Goal: Information Seeking & Learning: Learn about a topic

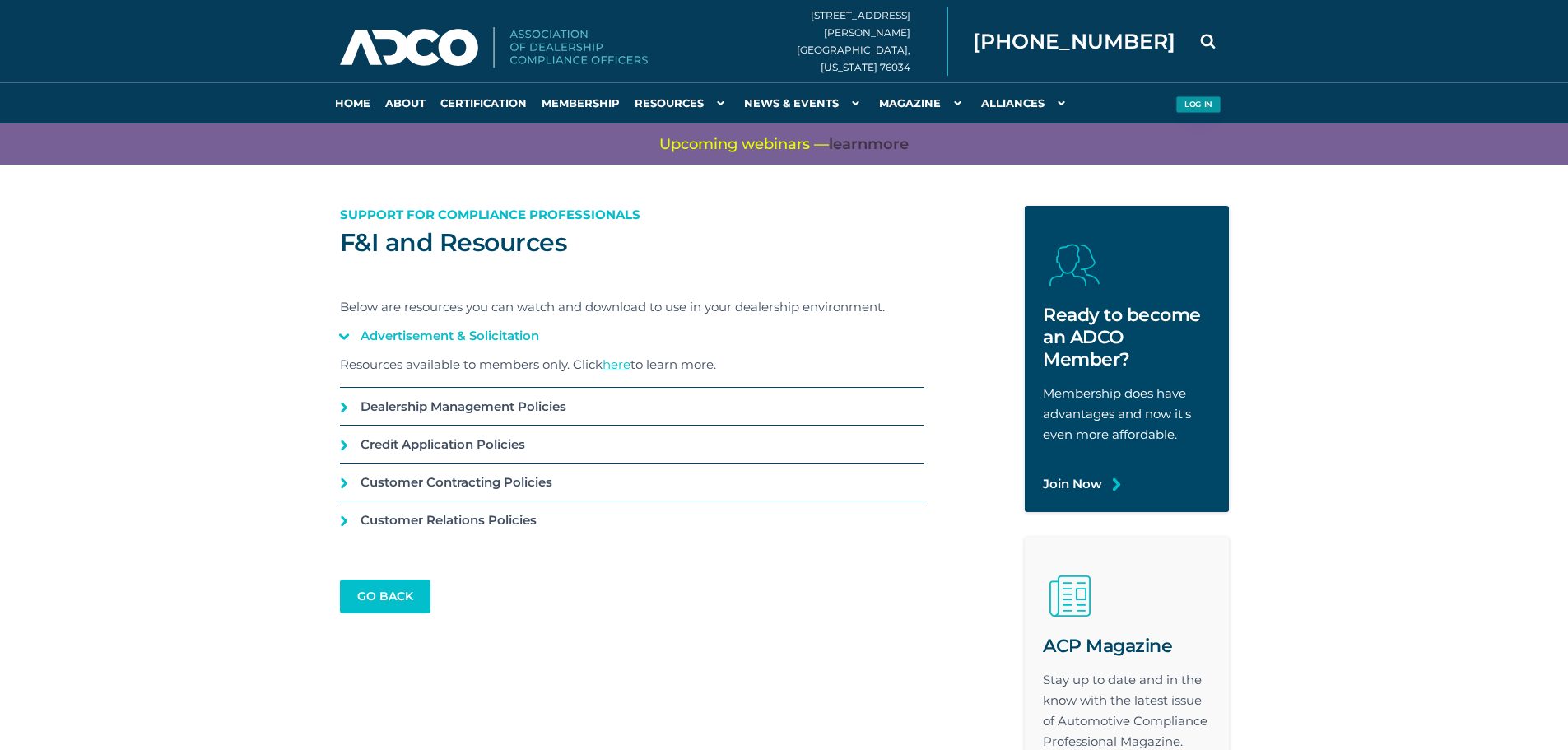
type input "gmorris@hudsonauto.com"
click at [1203, 107] on button "Log in" at bounding box center [1198, 105] width 46 height 17
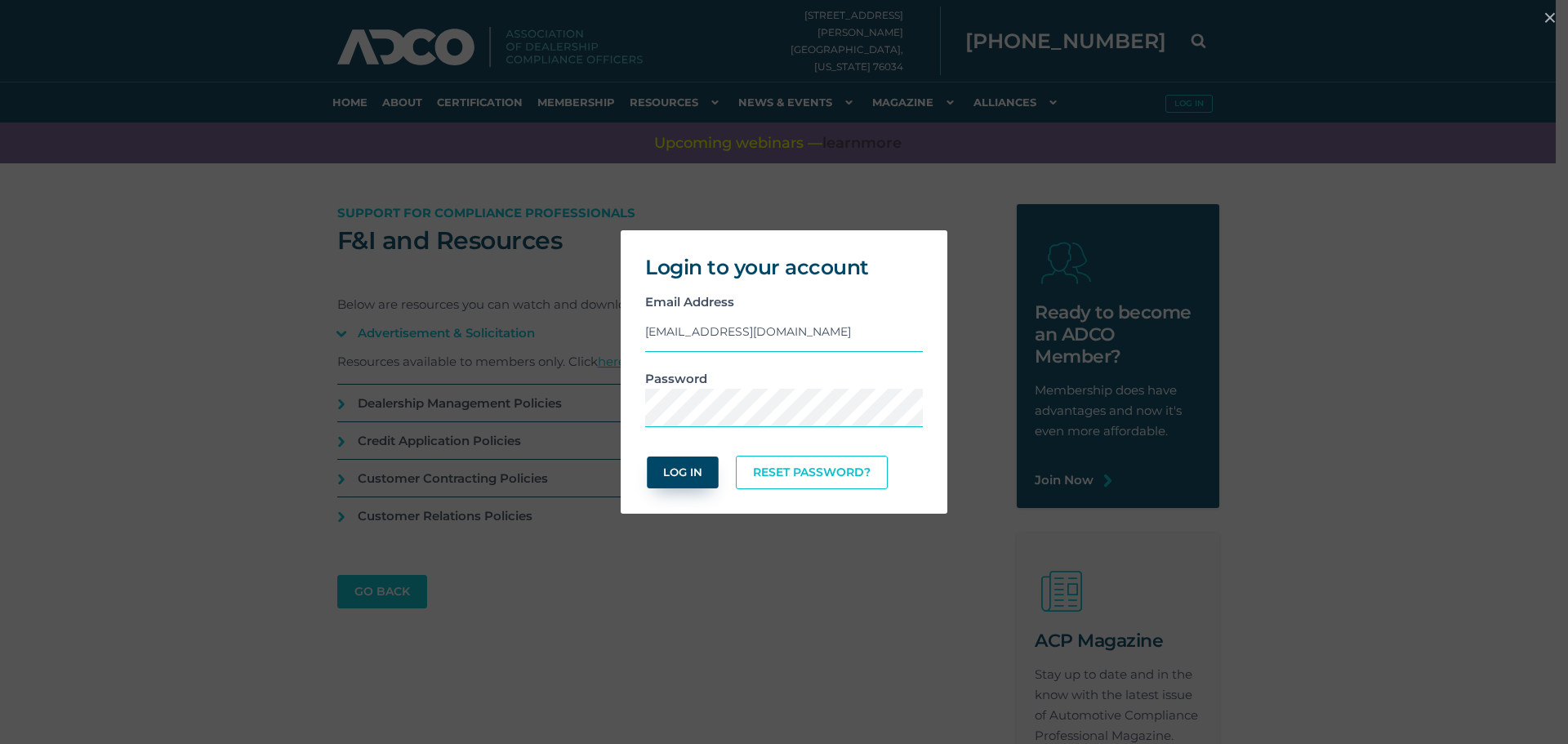
click at [709, 478] on button "Log In" at bounding box center [682, 472] width 71 height 32
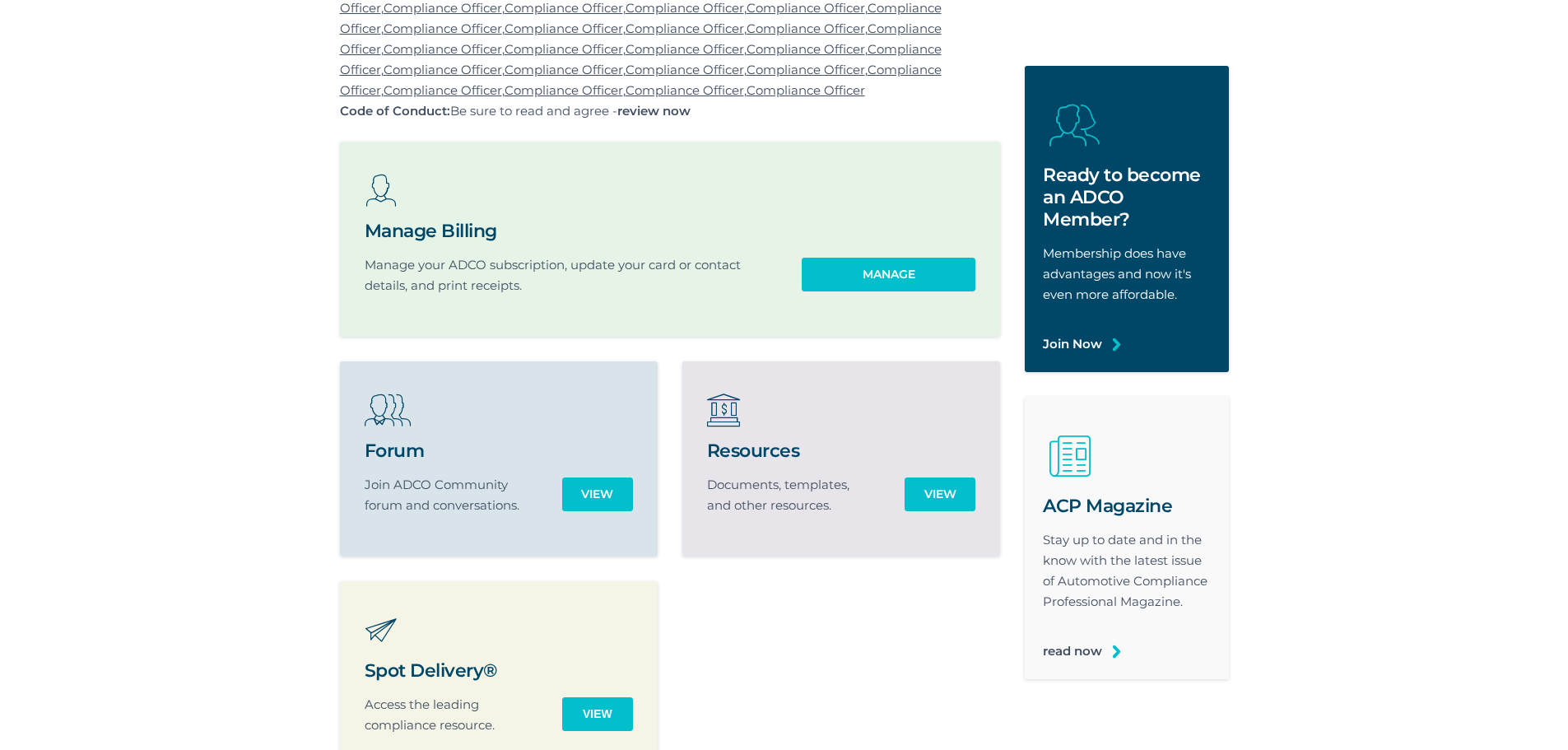
scroll to position [329, 0]
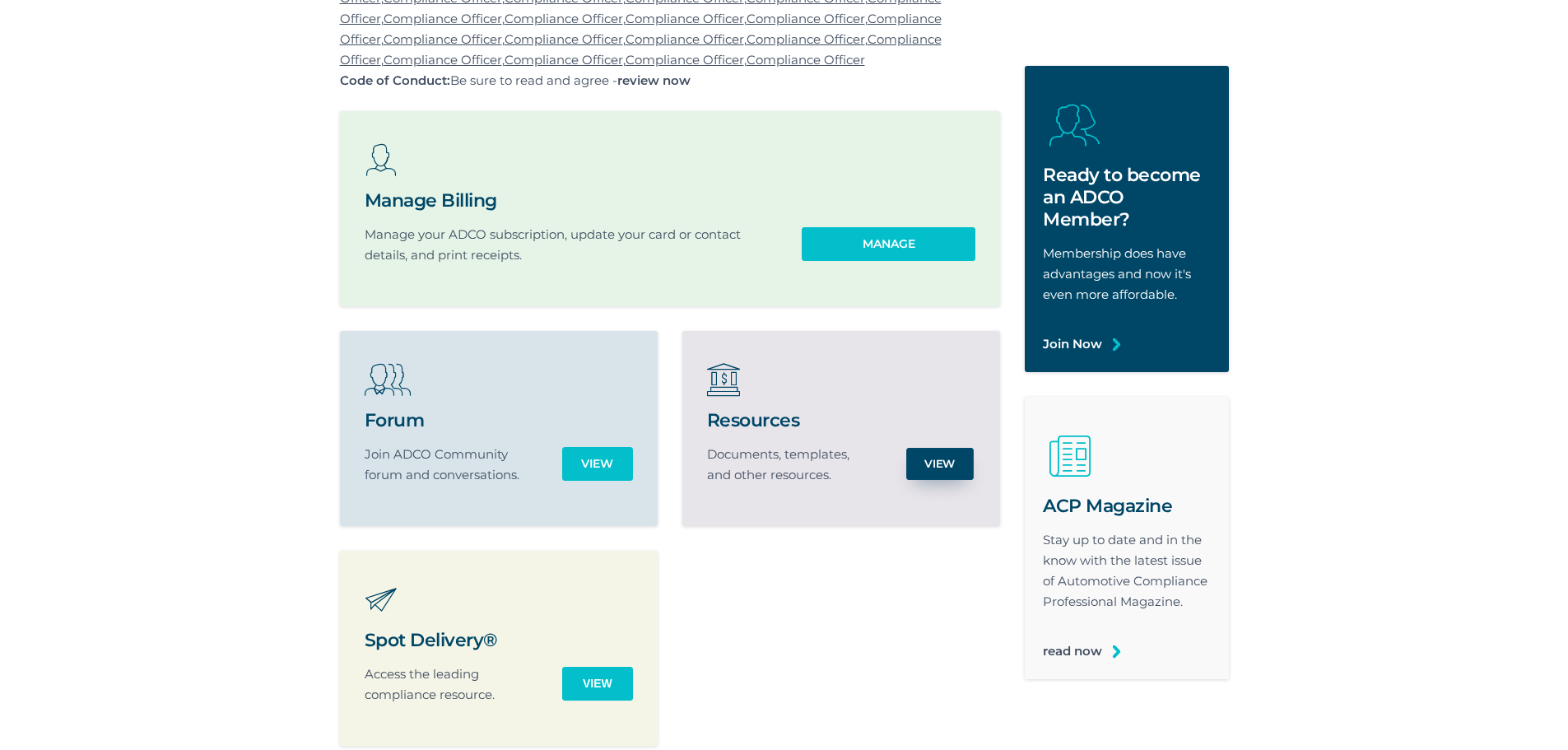
click at [961, 472] on link "View" at bounding box center [940, 463] width 68 height 32
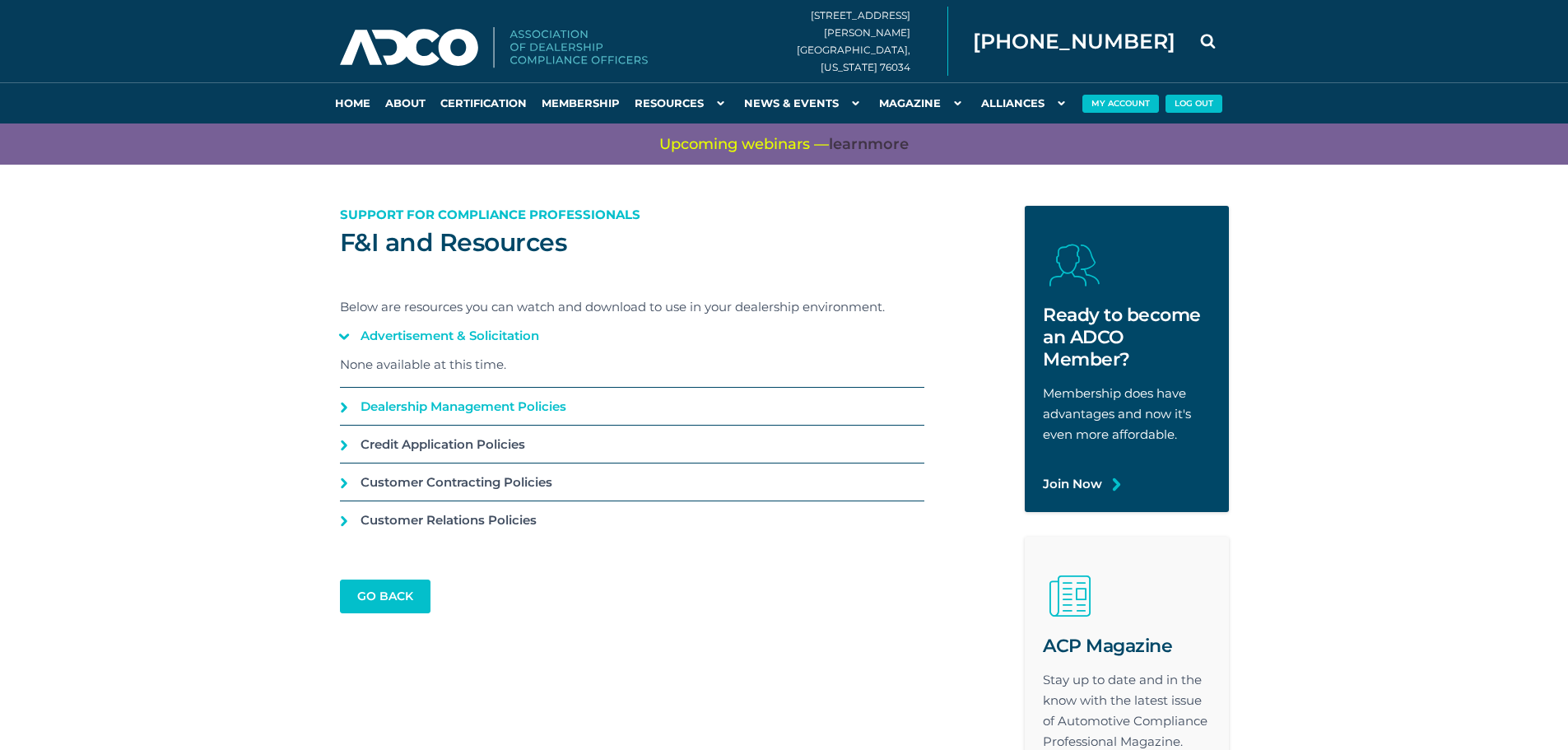
click at [341, 416] on link "Dealership Management Policies" at bounding box center [632, 405] width 584 height 37
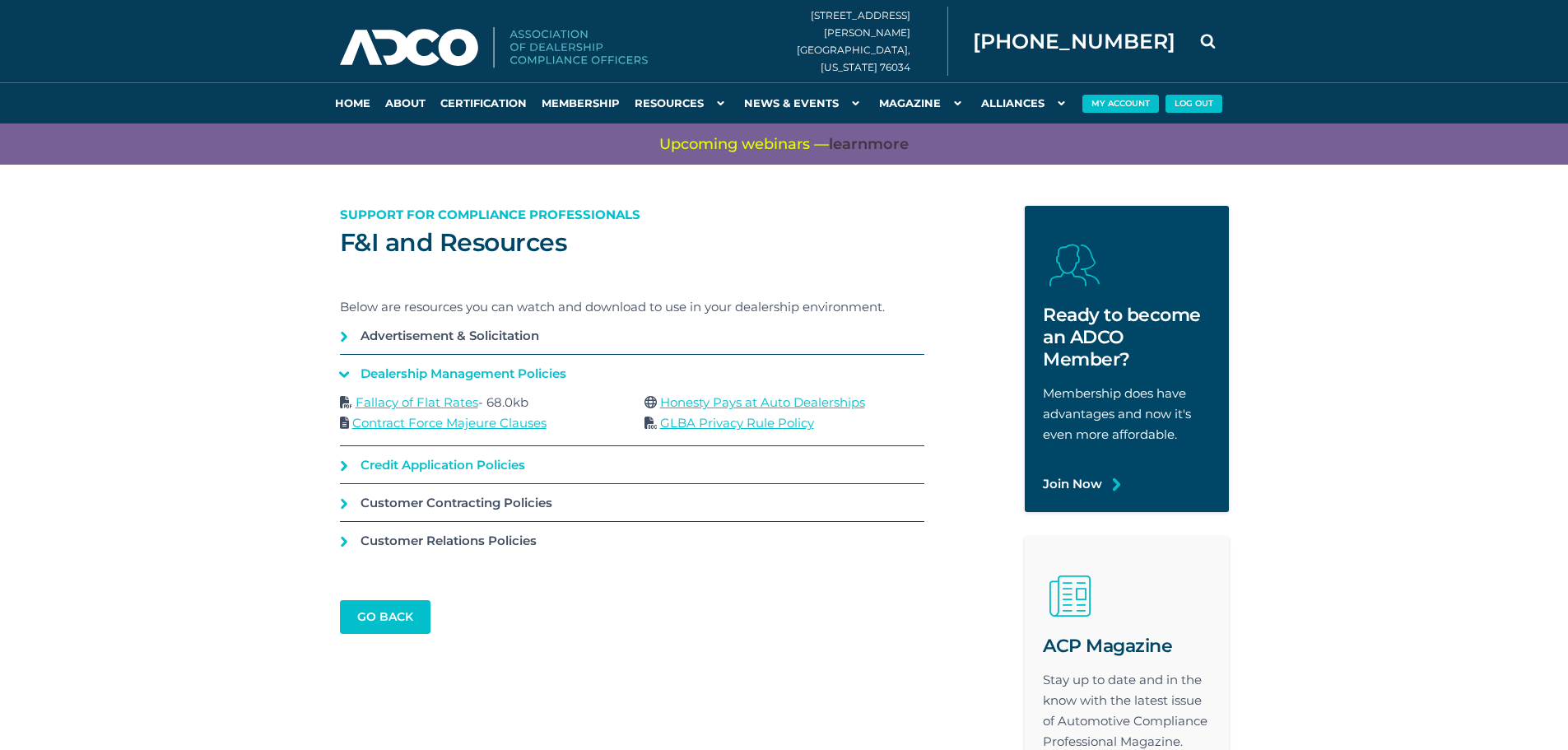
click at [343, 470] on link "Credit Application Policies" at bounding box center [632, 464] width 584 height 37
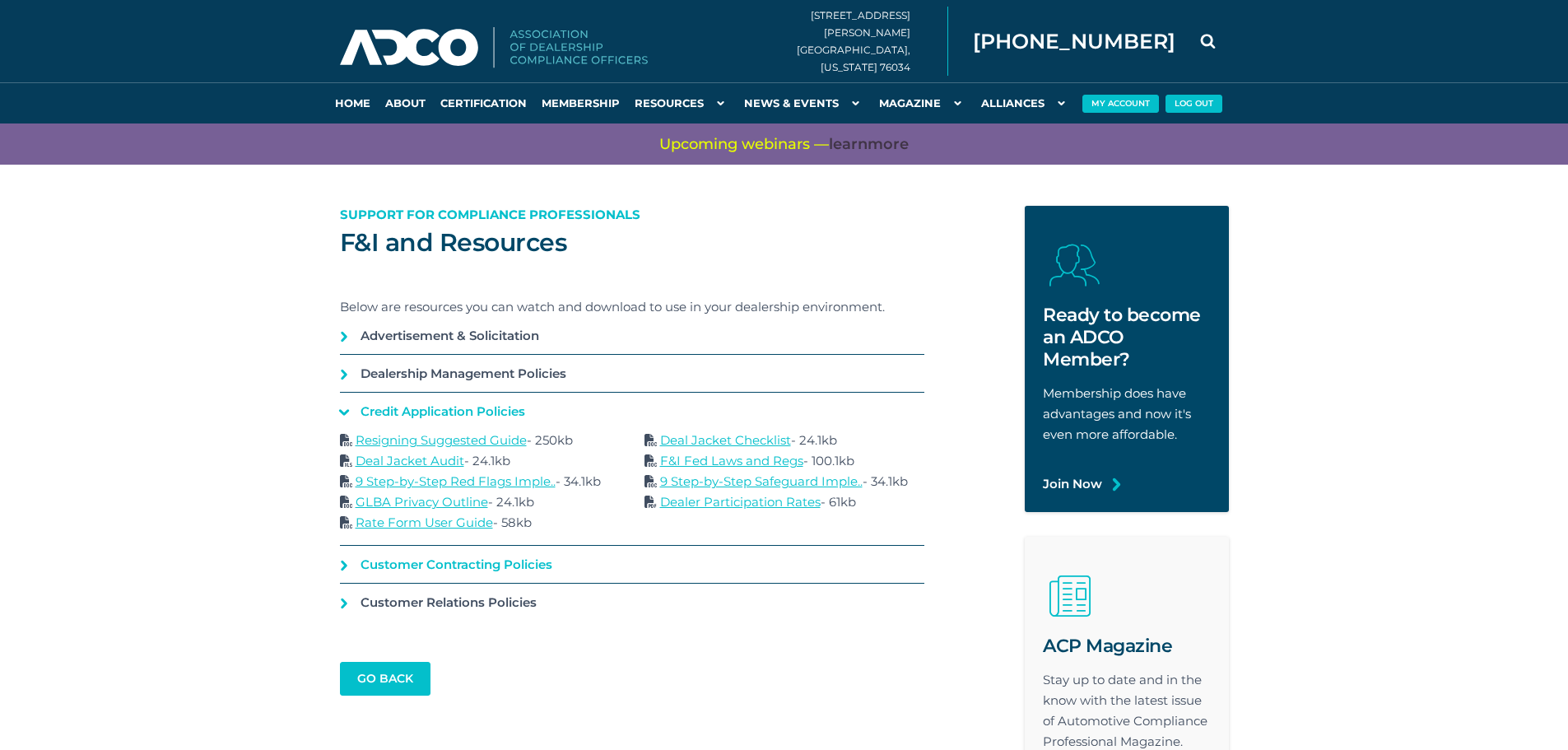
click at [351, 569] on link "Customer Contracting Policies" at bounding box center [632, 564] width 584 height 37
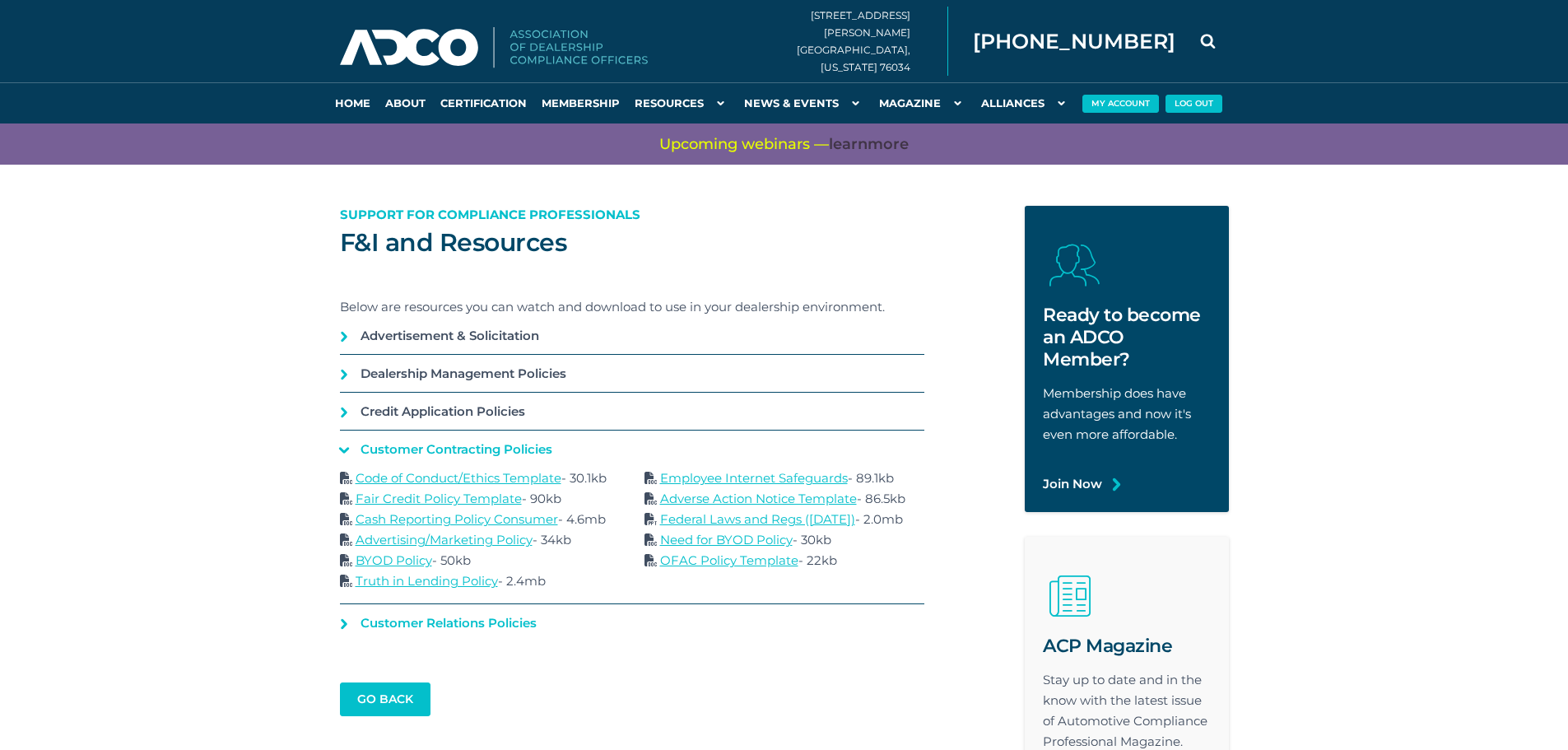
click at [341, 619] on link "Customer Relations Policies" at bounding box center [632, 622] width 584 height 37
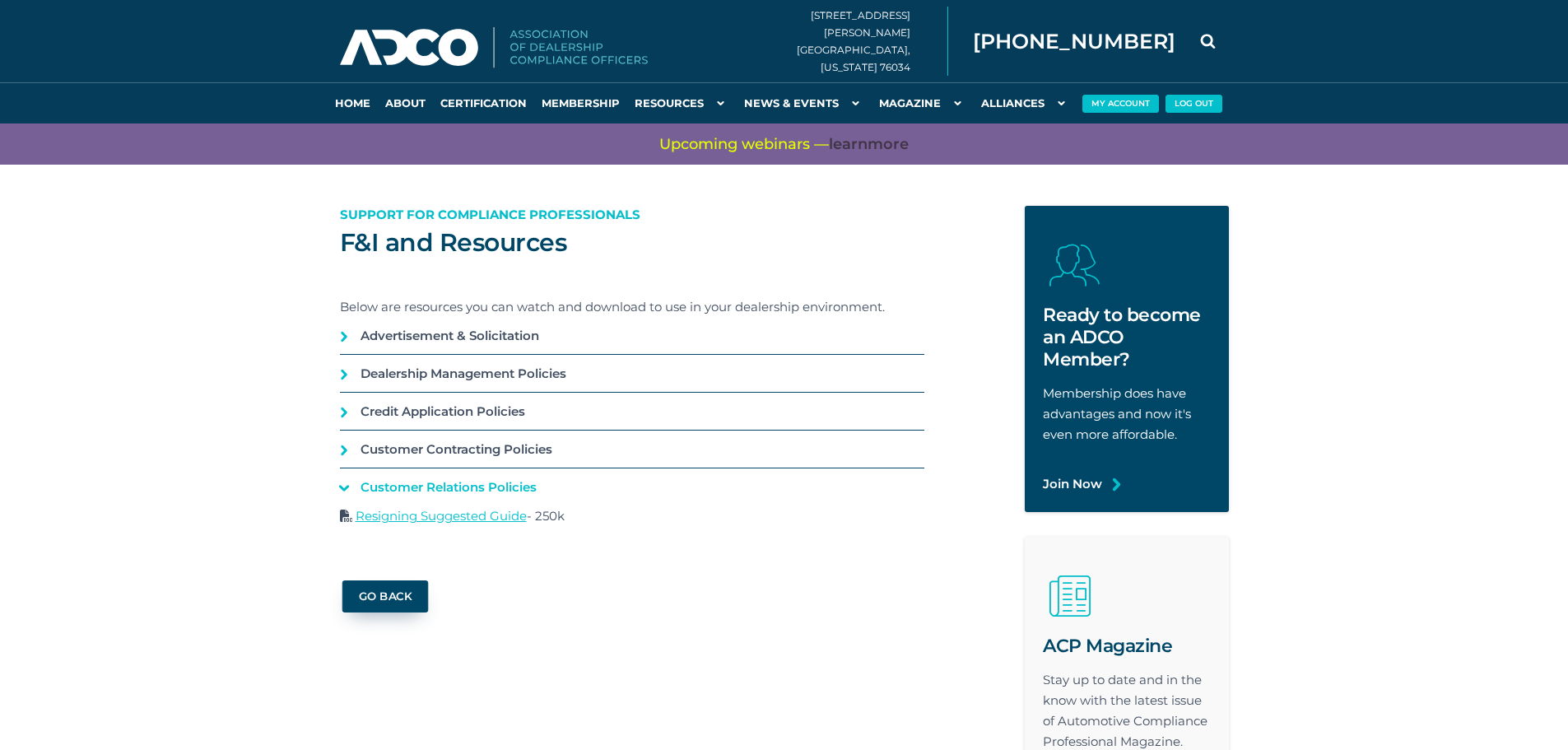
click at [394, 599] on link "go back" at bounding box center [385, 595] width 87 height 32
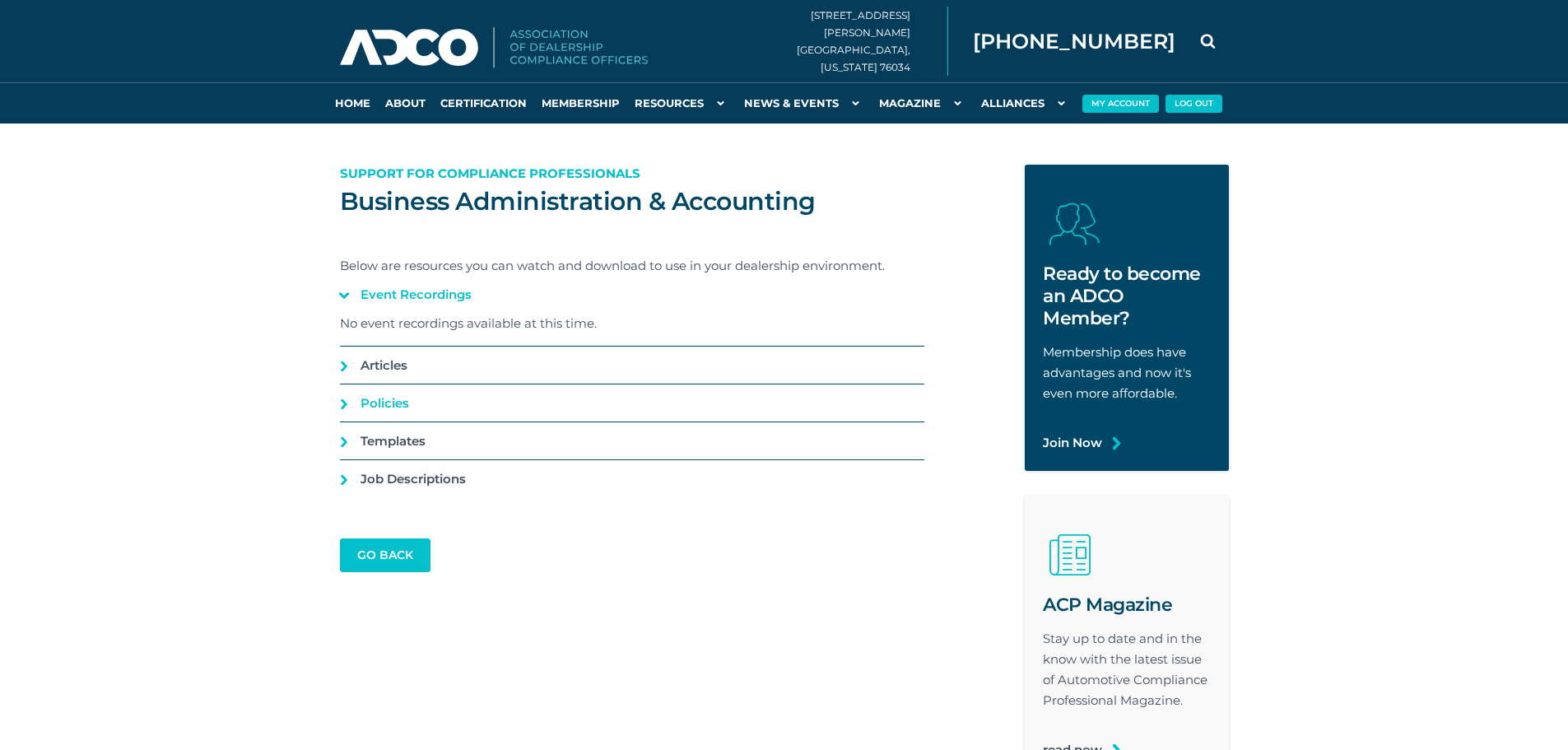
click at [344, 407] on link "Policies" at bounding box center [632, 402] width 584 height 37
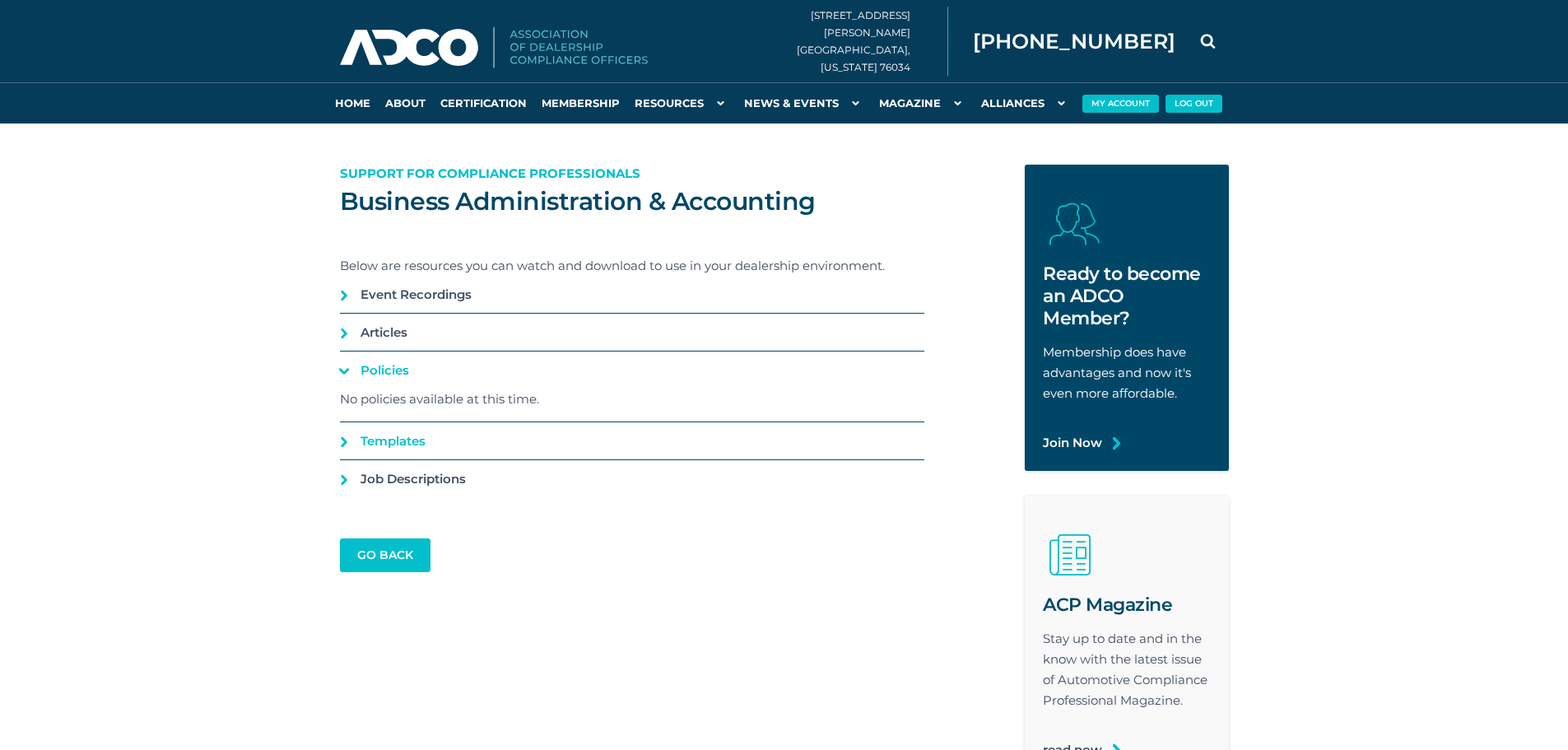
click at [340, 438] on link "Templates" at bounding box center [632, 441] width 584 height 37
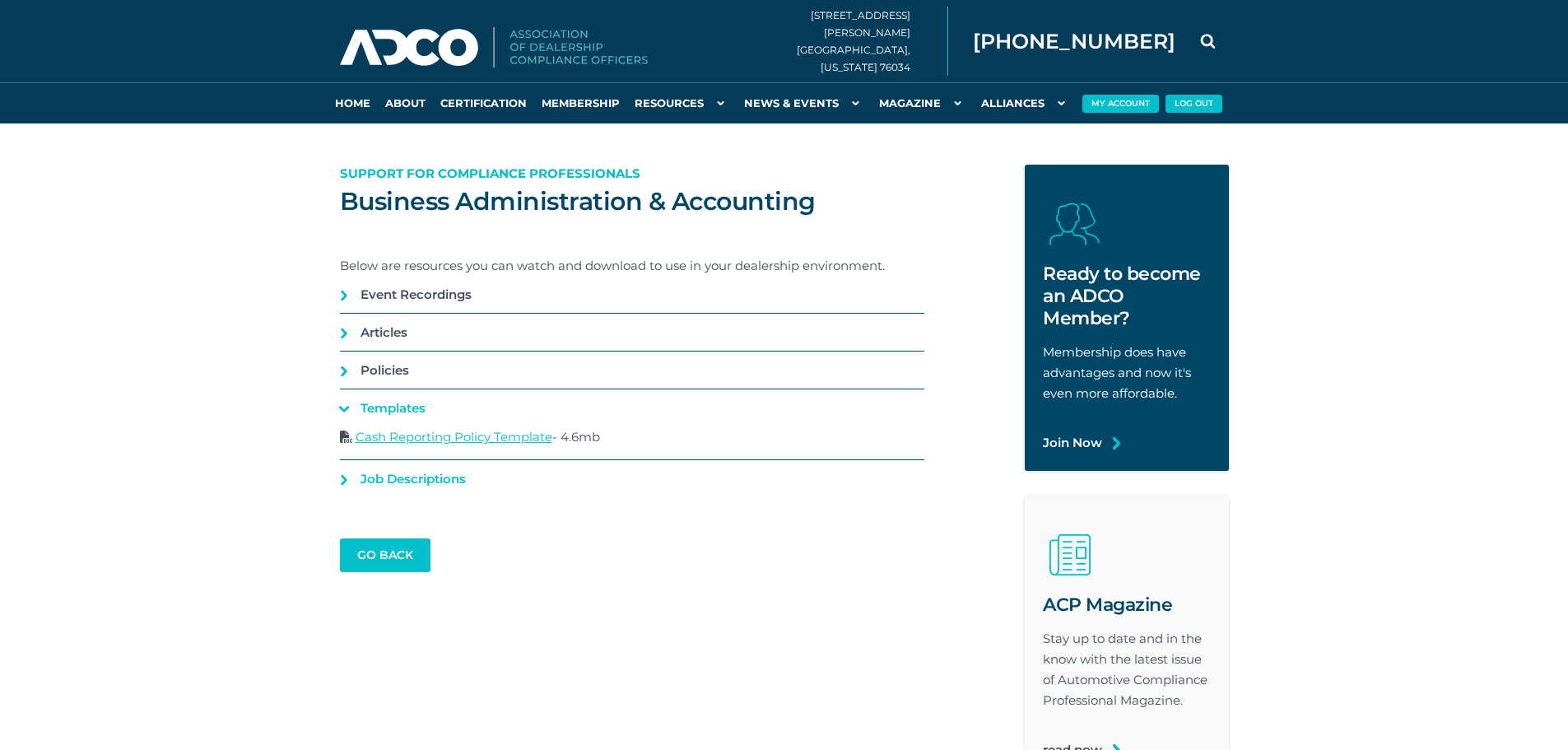
click at [344, 485] on link "Job Descriptions" at bounding box center [632, 479] width 584 height 37
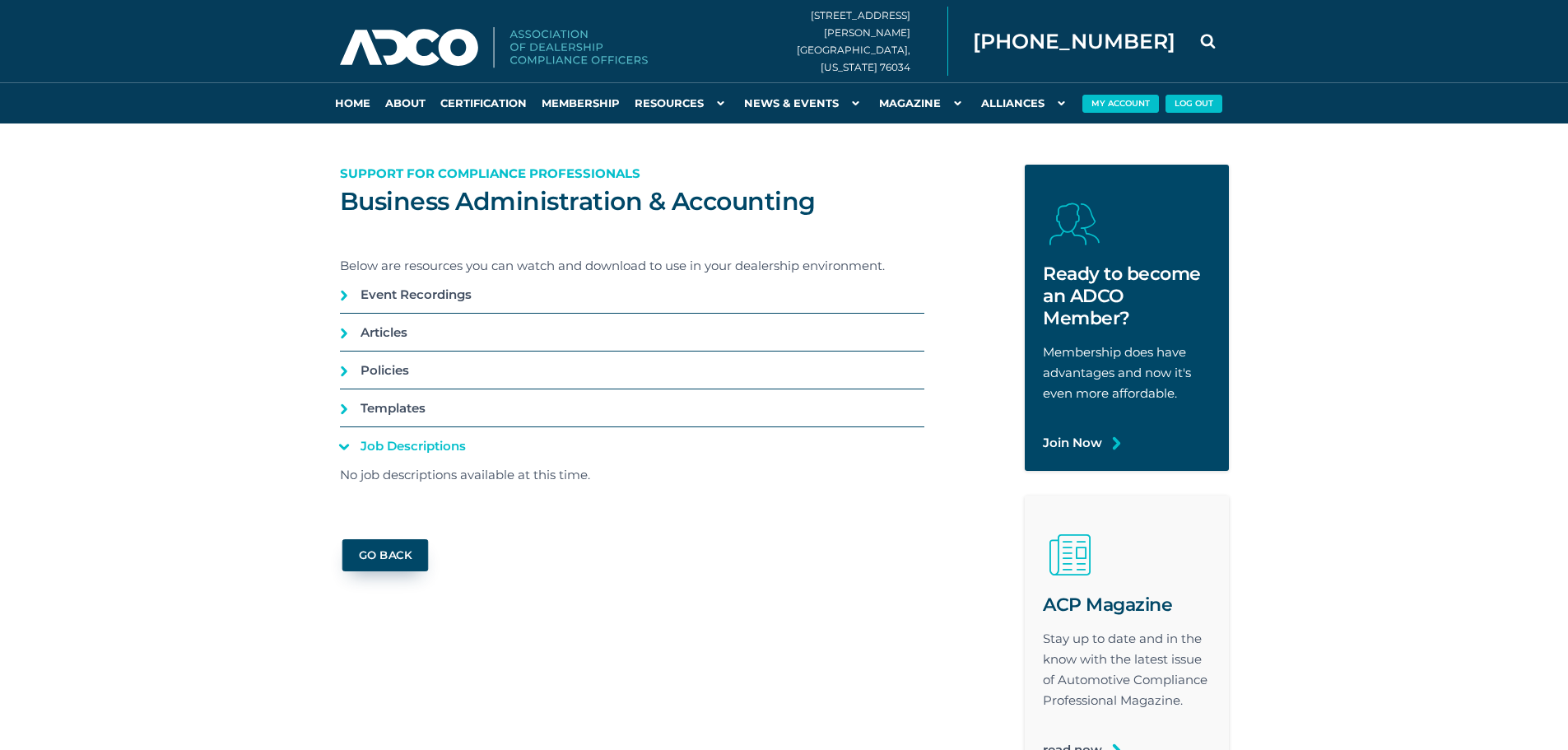
click at [368, 572] on div "Business Administration & Accounting Support for Compliance Professionals Below…" at bounding box center [631, 472] width 609 height 613
click at [371, 558] on link "go back" at bounding box center [385, 555] width 87 height 32
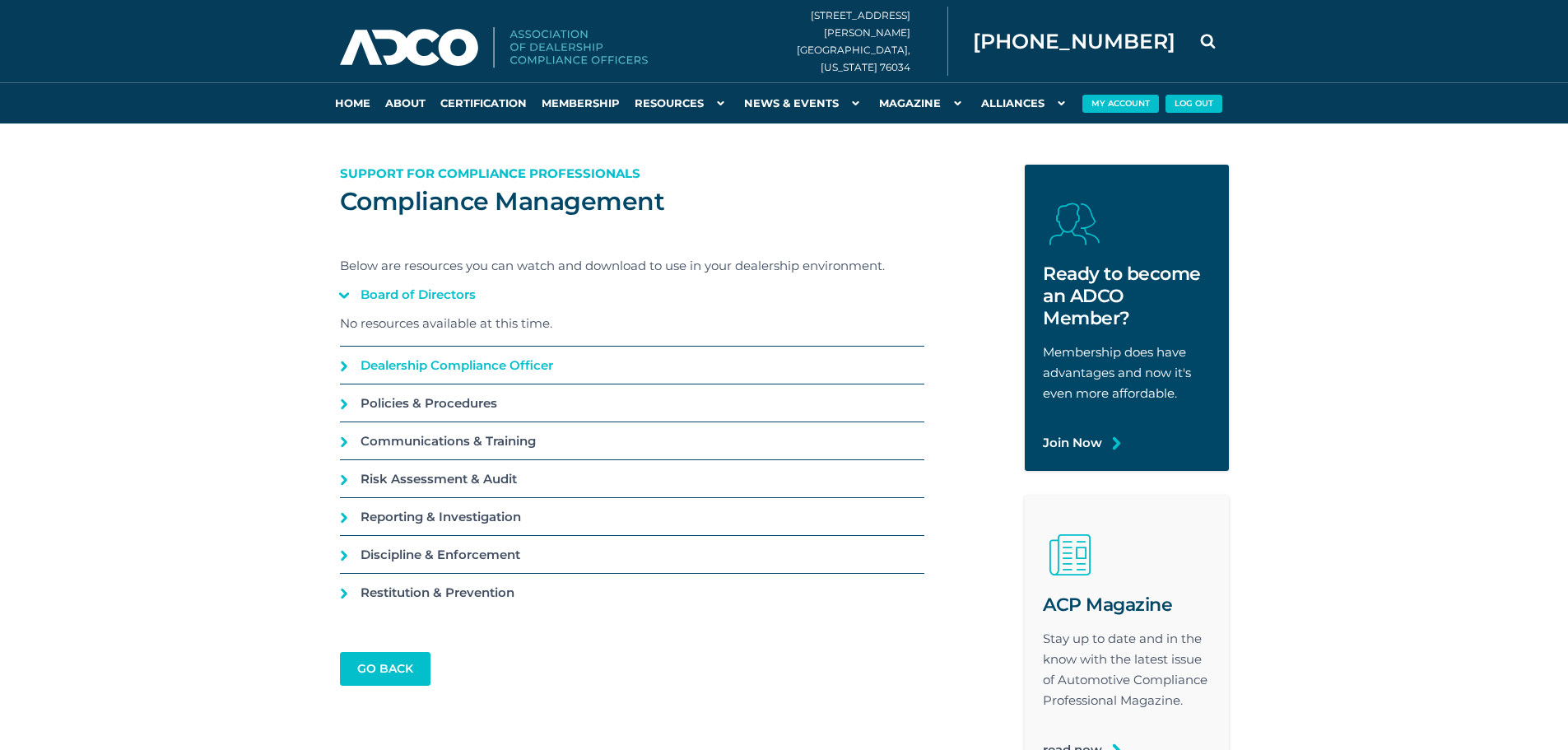
click at [352, 376] on link "Dealership Compliance Officer" at bounding box center [632, 364] width 584 height 37
click at [344, 400] on link "Policies & Procedures" at bounding box center [632, 402] width 584 height 37
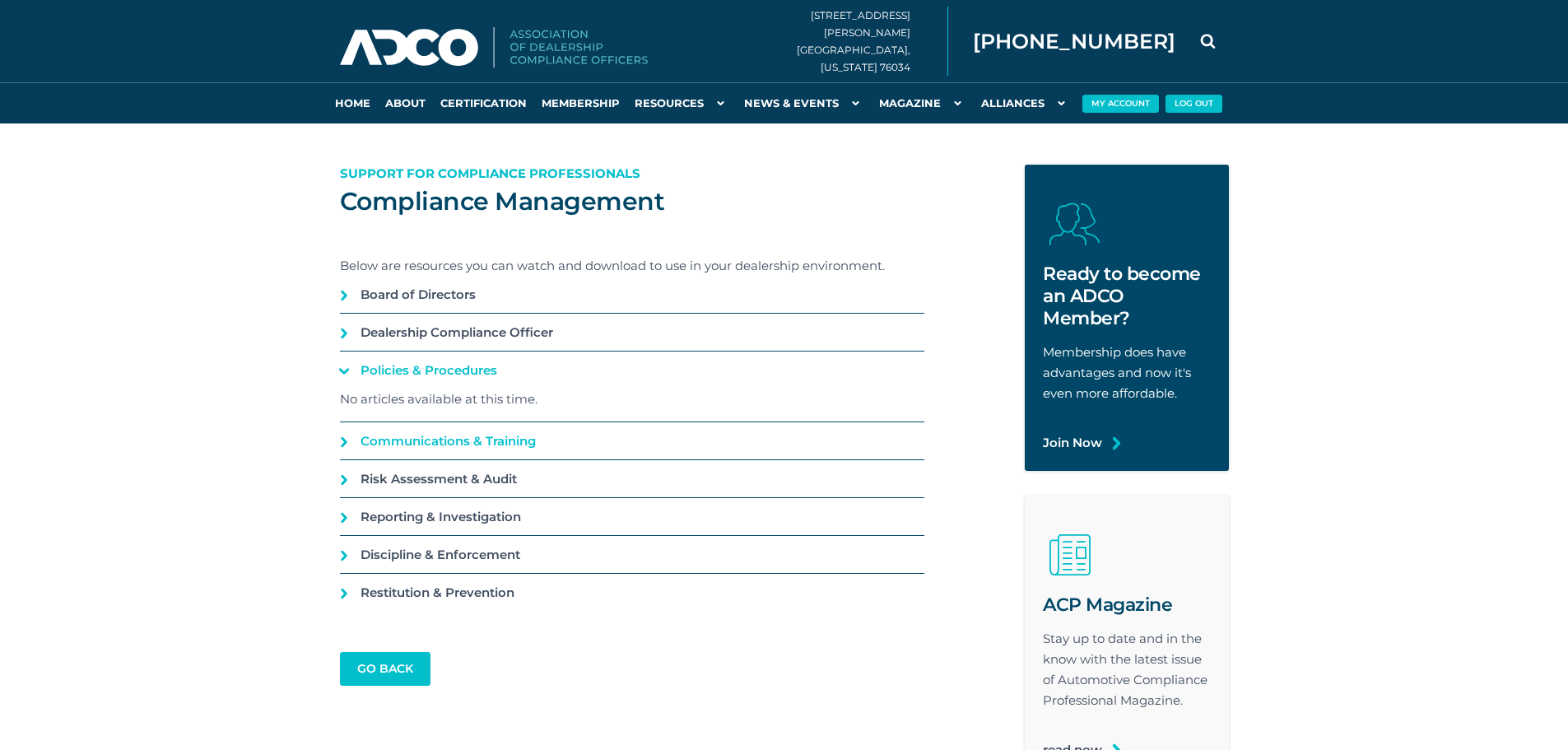
click at [347, 434] on link "Communications & Training" at bounding box center [632, 441] width 584 height 37
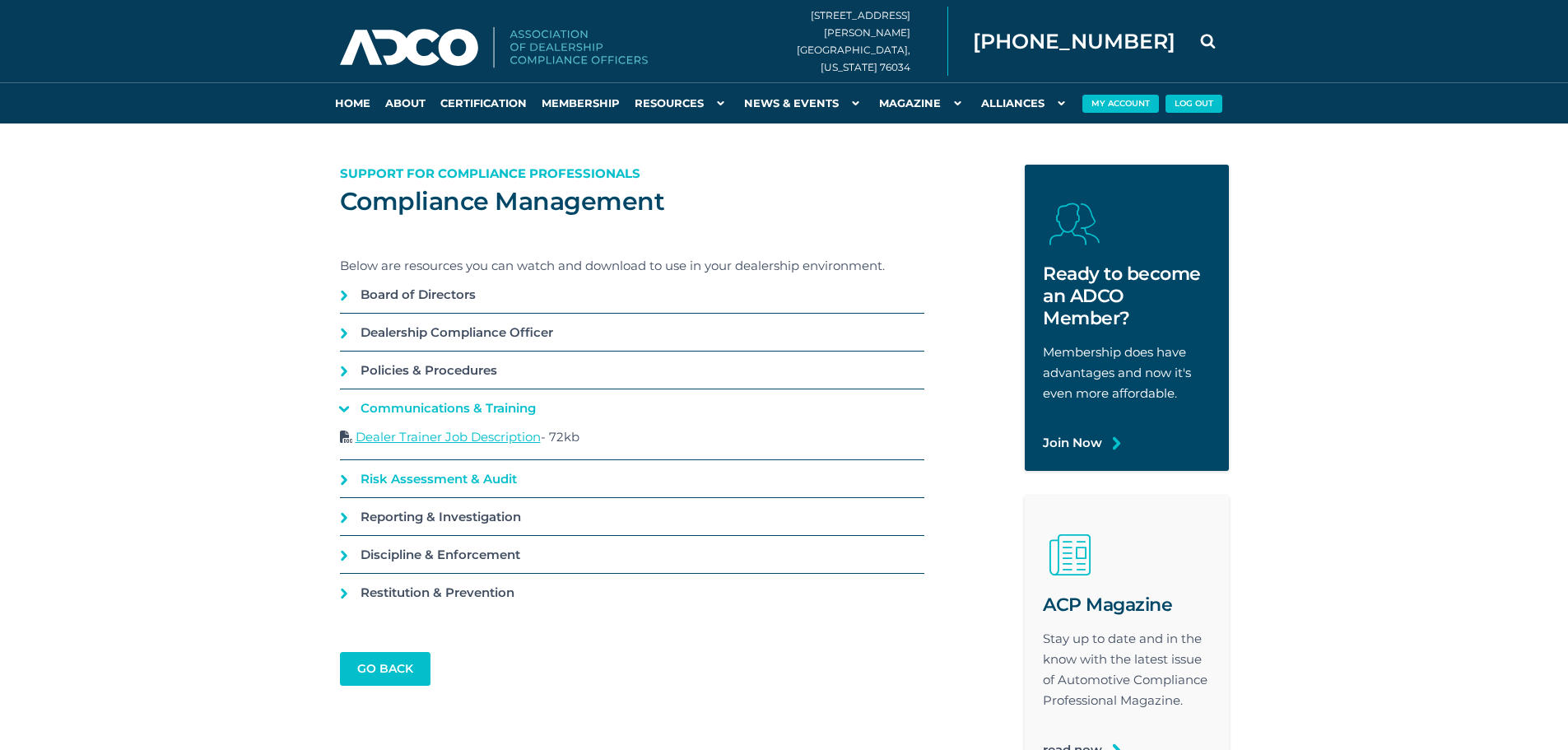
click at [355, 480] on link "Risk Assessment & Audit" at bounding box center [632, 479] width 584 height 37
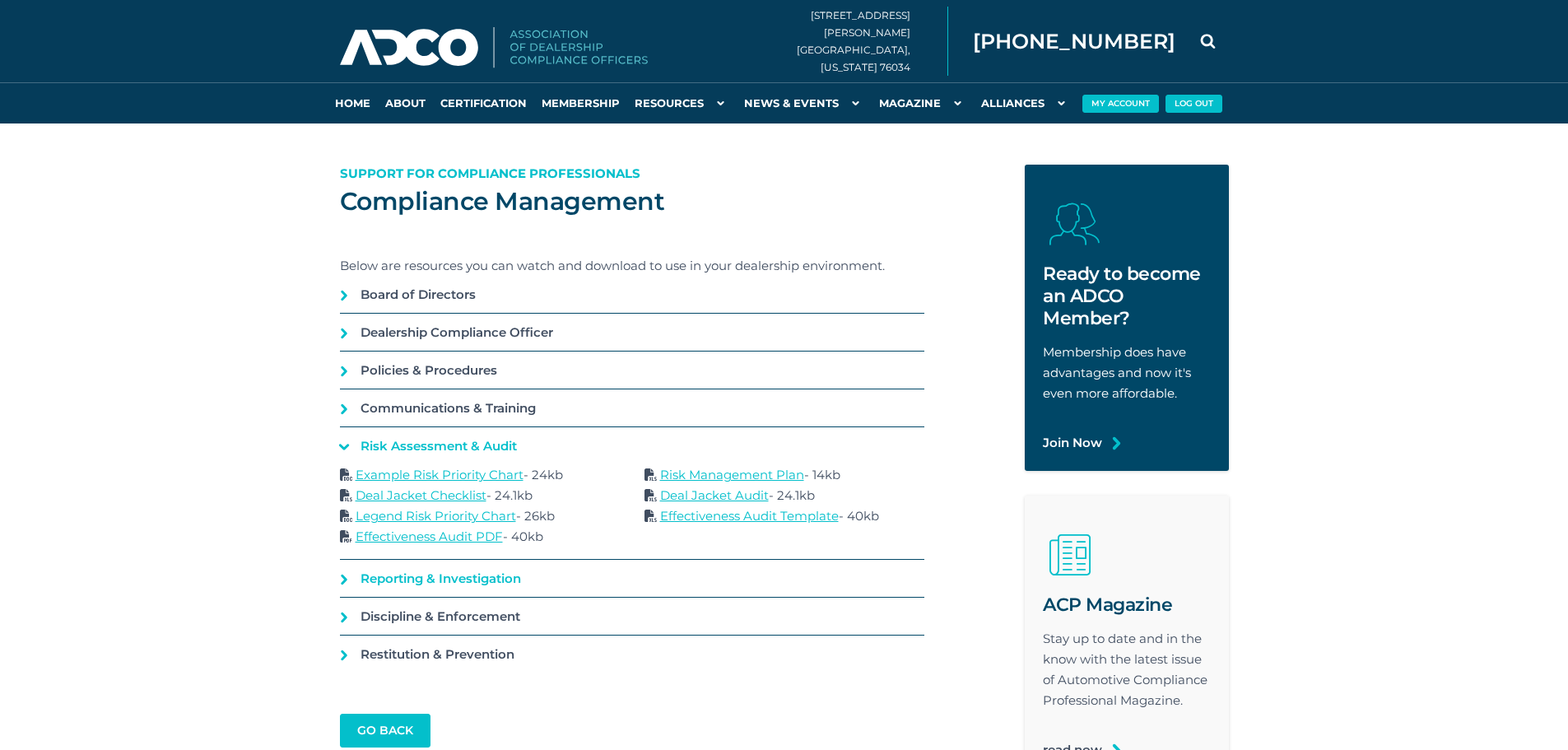
click at [363, 582] on link "Reporting & Investigation" at bounding box center [632, 578] width 584 height 37
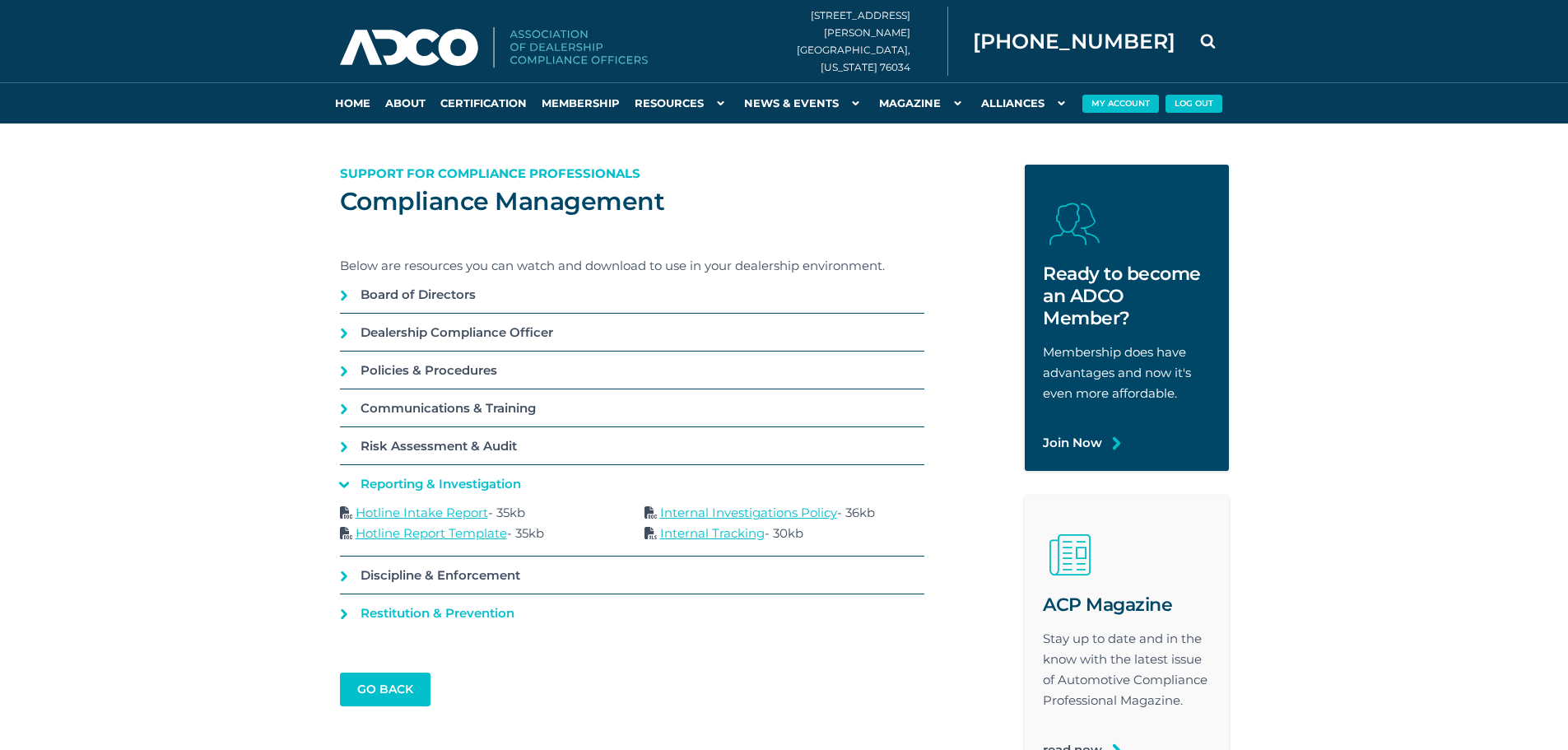
click at [344, 616] on link "Restitution & Prevention" at bounding box center [632, 613] width 584 height 37
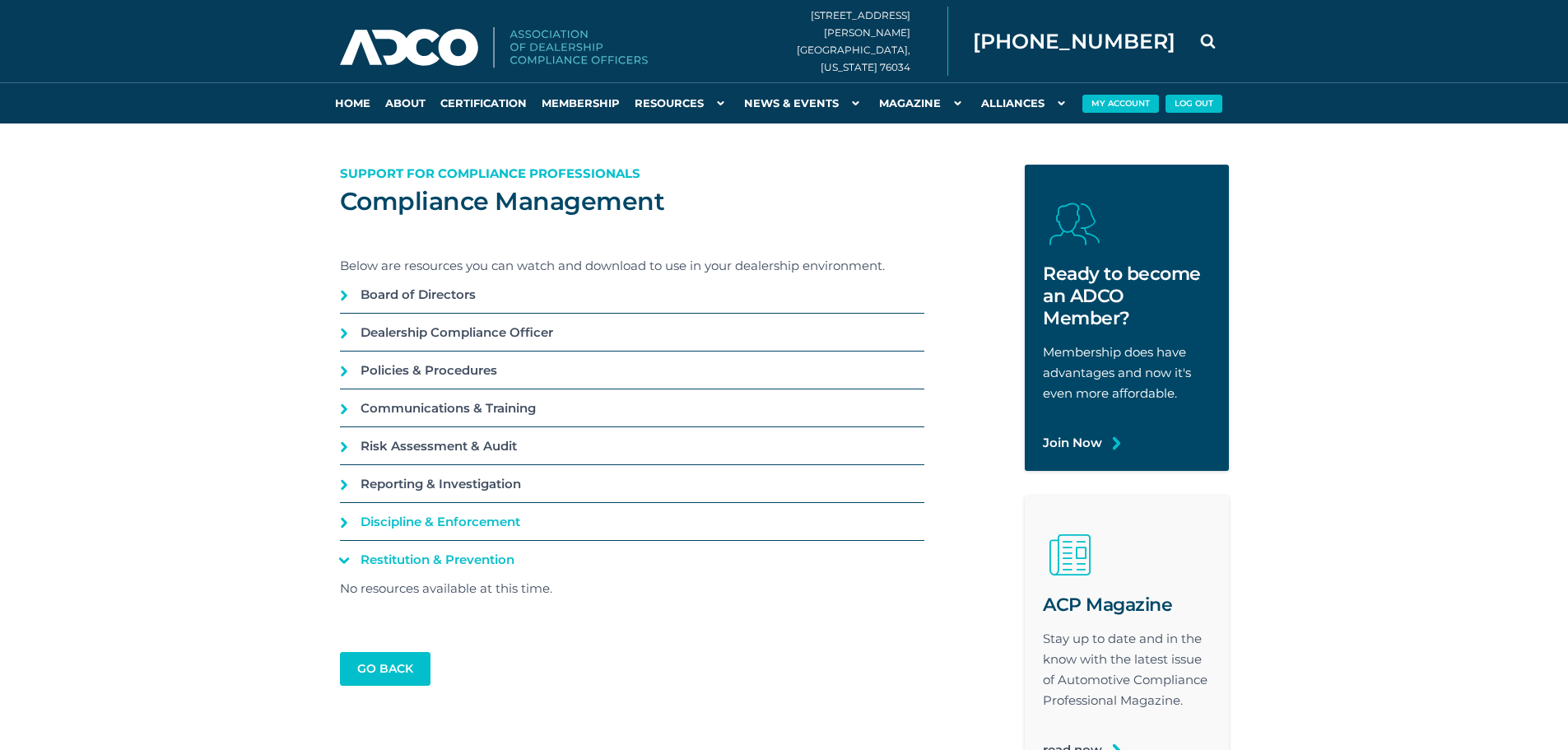
click at [346, 524] on link "Discipline & Enforcement" at bounding box center [632, 521] width 584 height 37
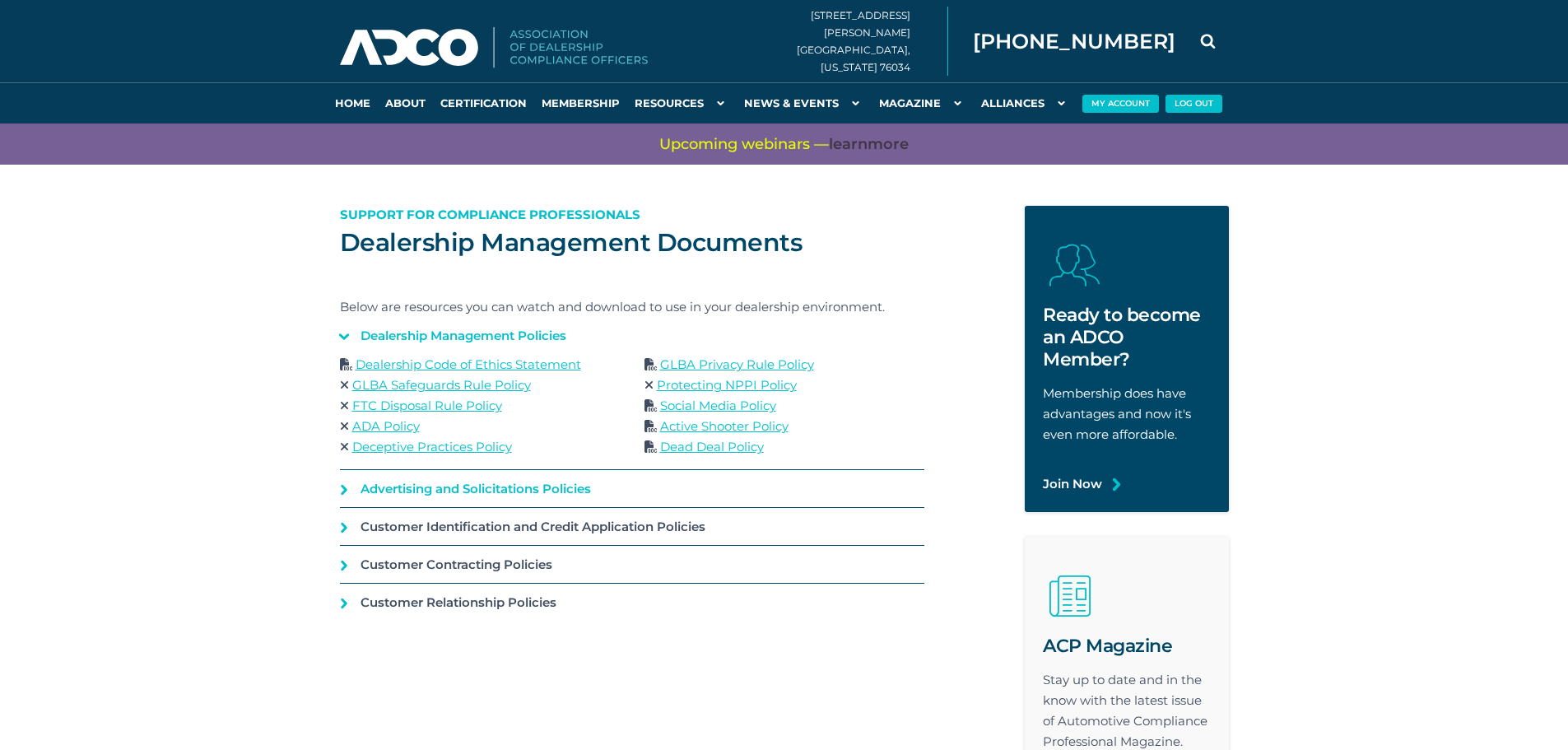
click at [340, 488] on link "Advertising and Solicitations Policies" at bounding box center [632, 488] width 584 height 37
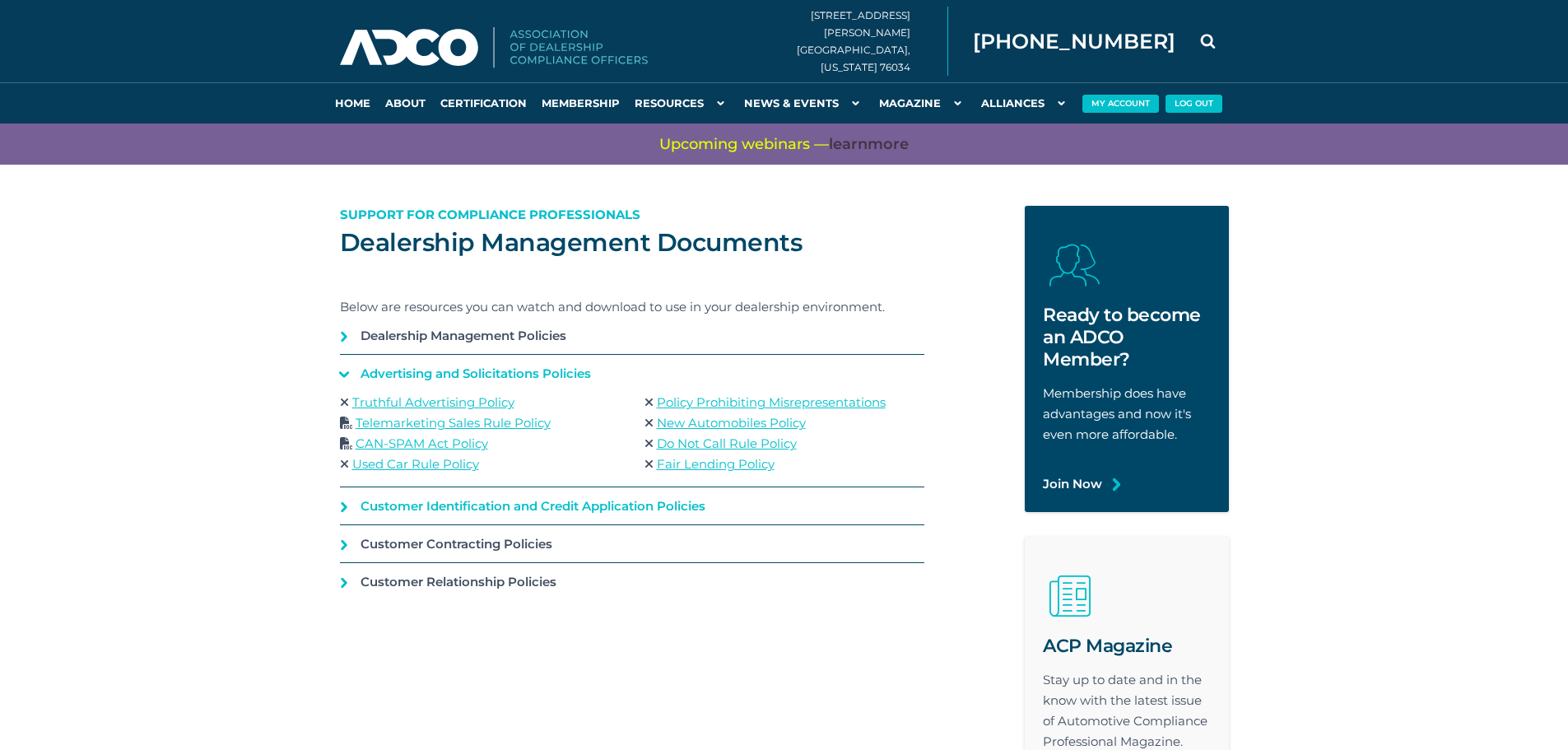
click at [341, 512] on link "Customer Identification and Credit Application Policies" at bounding box center [632, 505] width 584 height 37
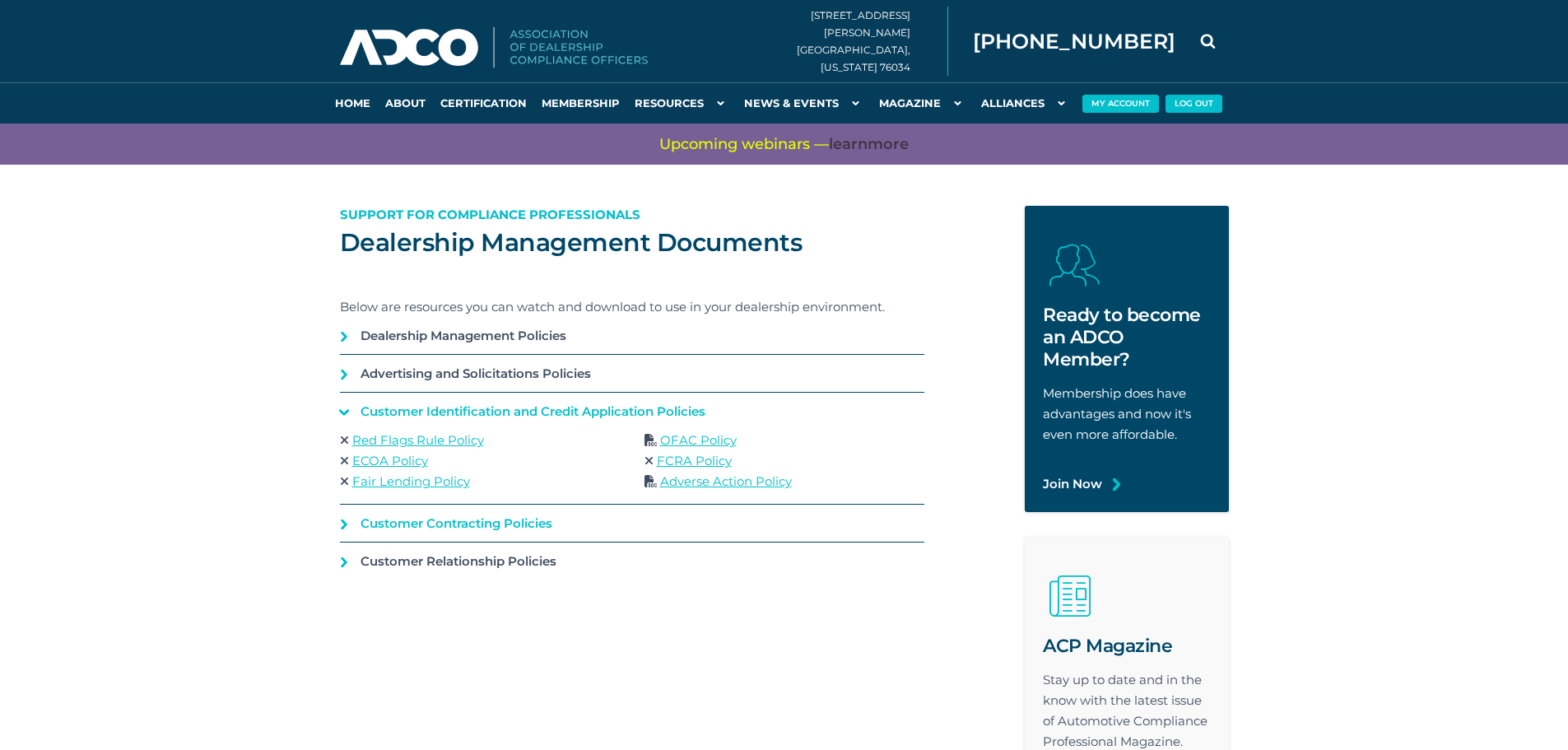
click at [340, 521] on link "Customer Contracting Policies" at bounding box center [632, 522] width 584 height 37
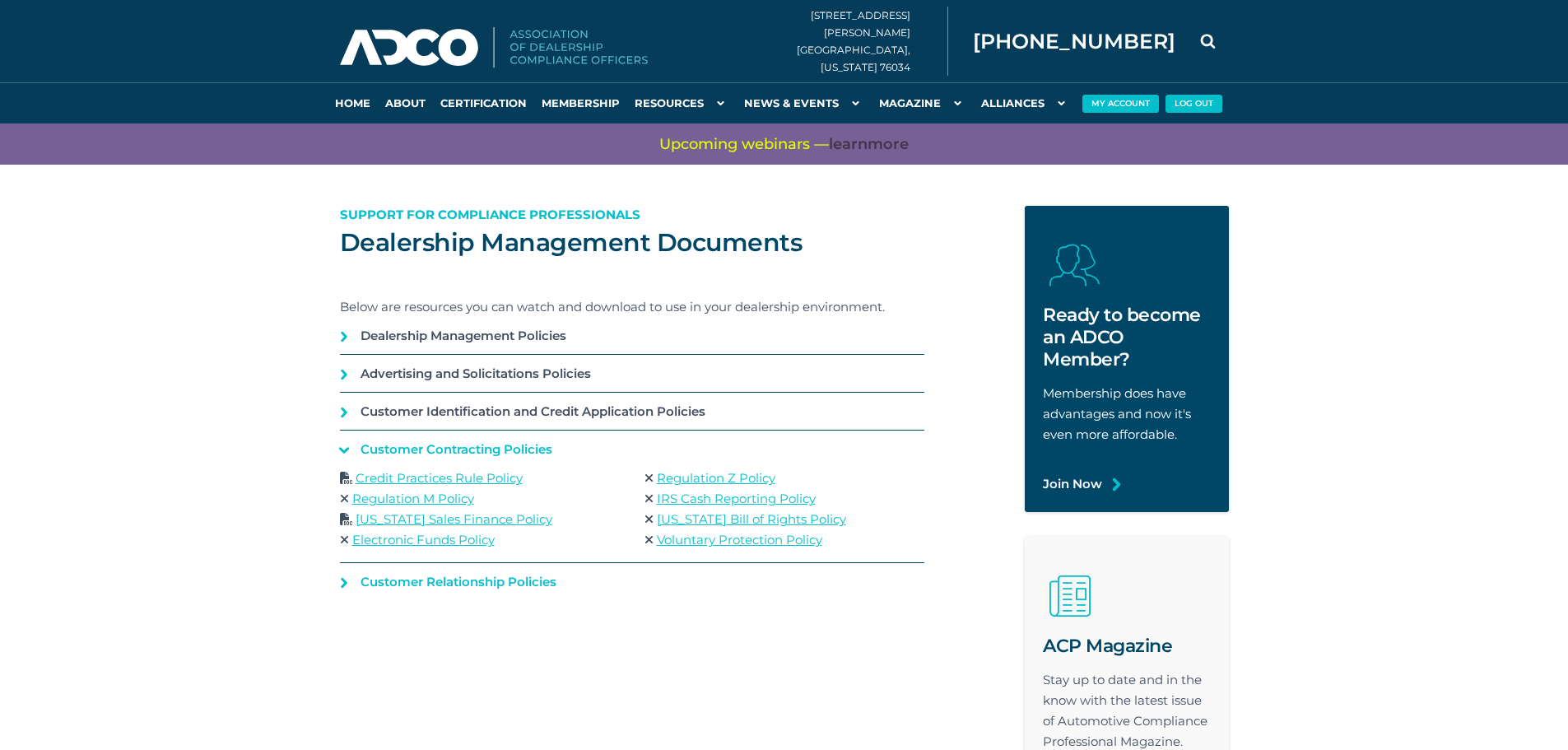
click at [348, 584] on link "Customer Relationship Policies" at bounding box center [632, 581] width 584 height 37
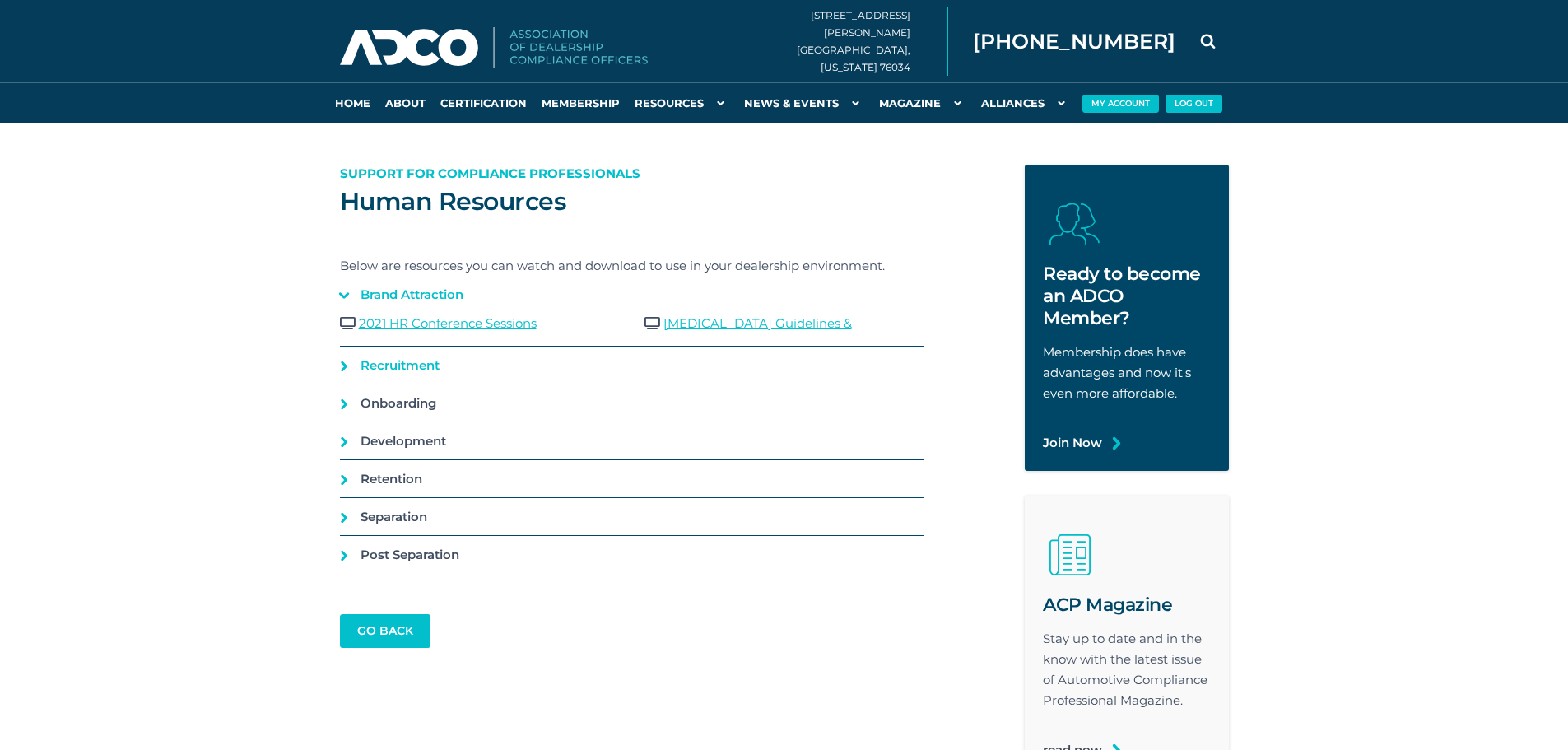
click at [345, 369] on link "Recruitment" at bounding box center [632, 364] width 584 height 37
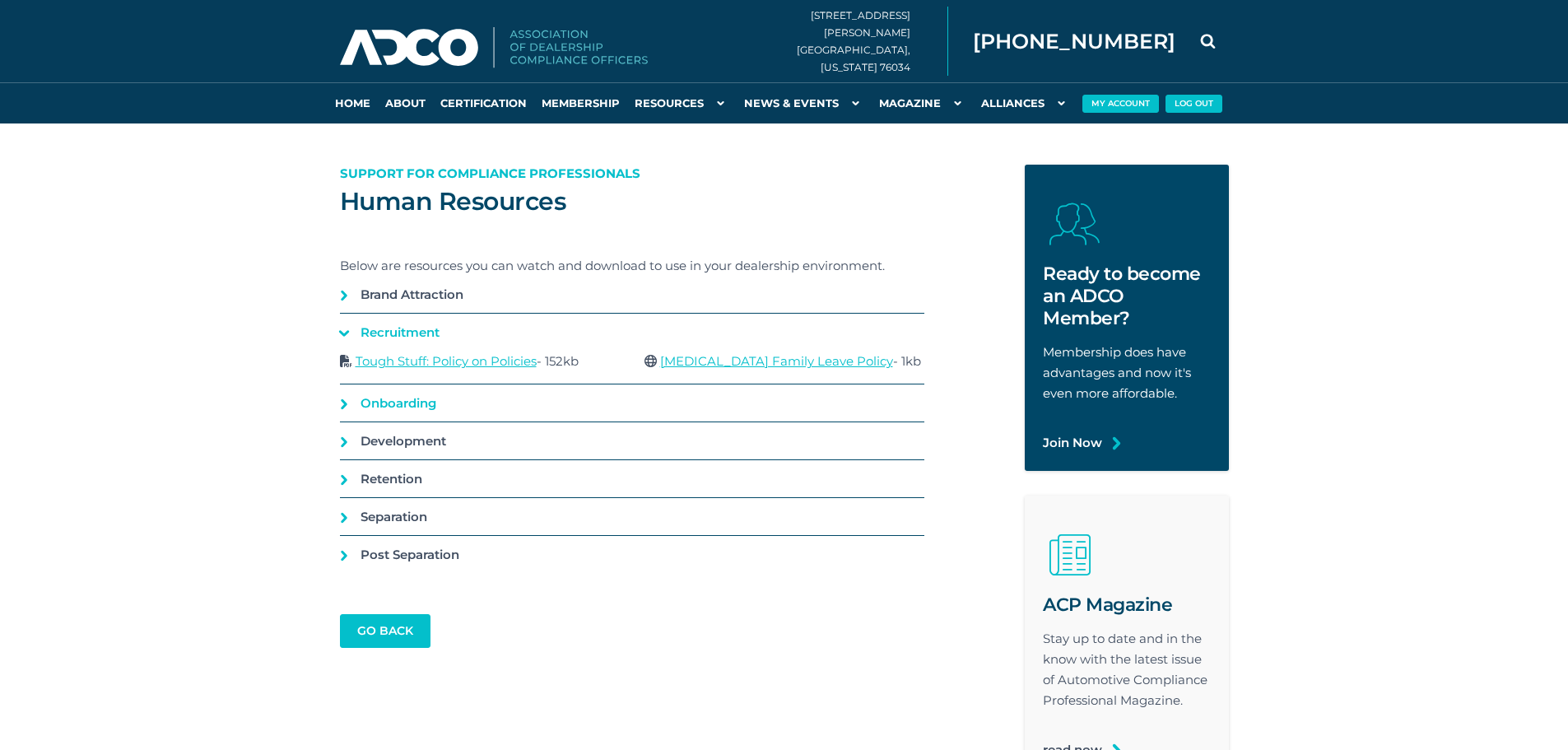
click at [347, 397] on link "Onboarding" at bounding box center [632, 402] width 584 height 37
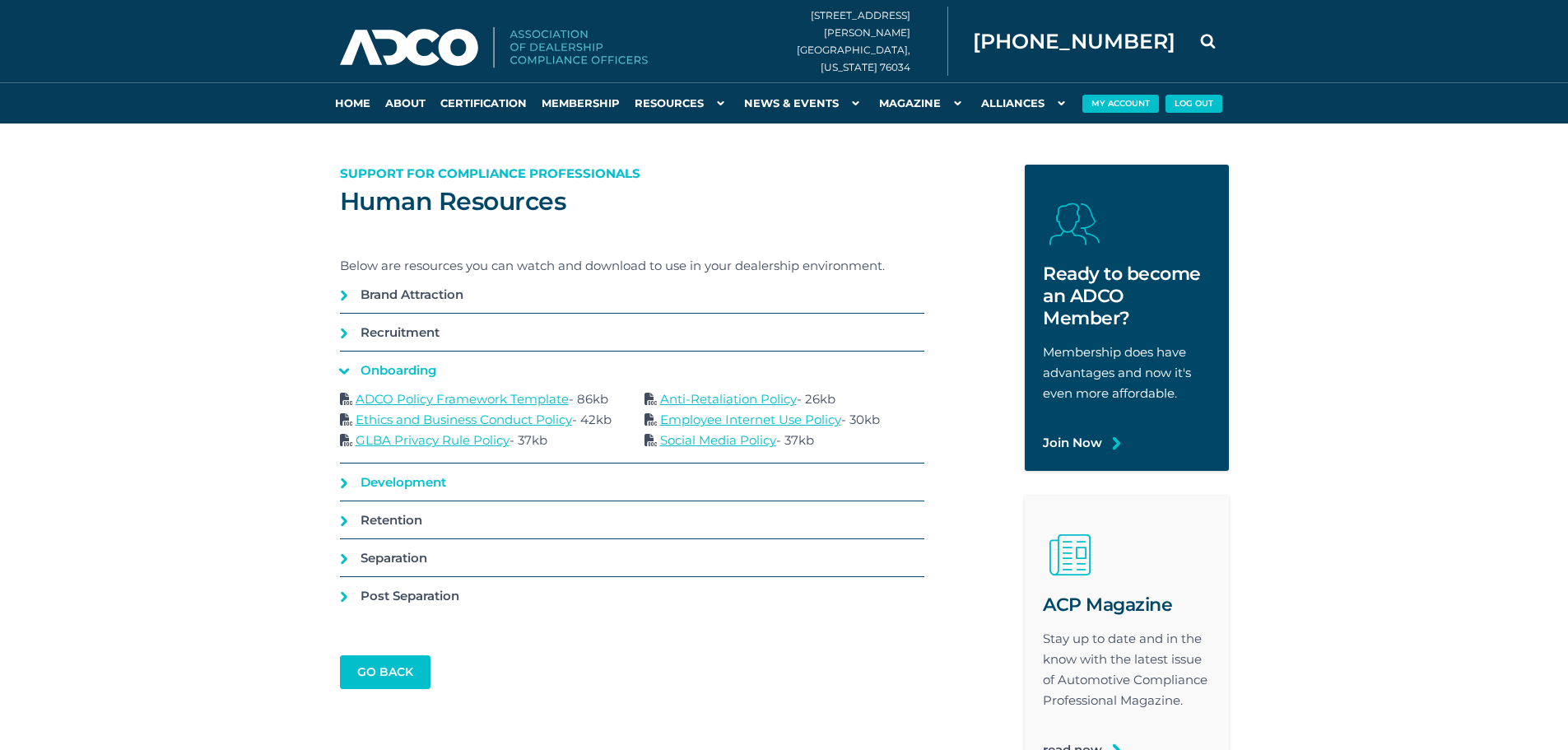
click at [340, 481] on link "Development" at bounding box center [632, 481] width 584 height 37
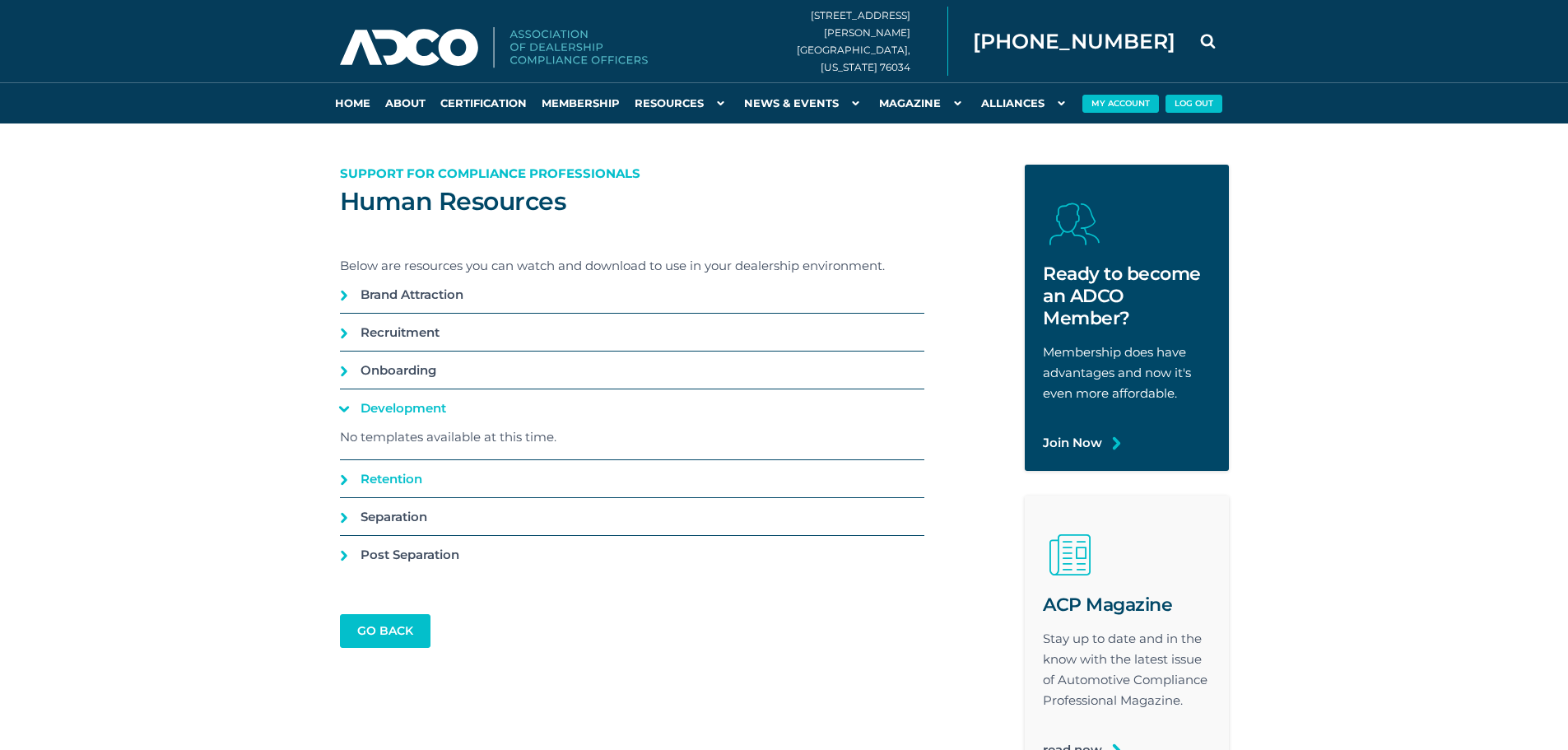
click at [340, 480] on link "Retention" at bounding box center [632, 479] width 584 height 37
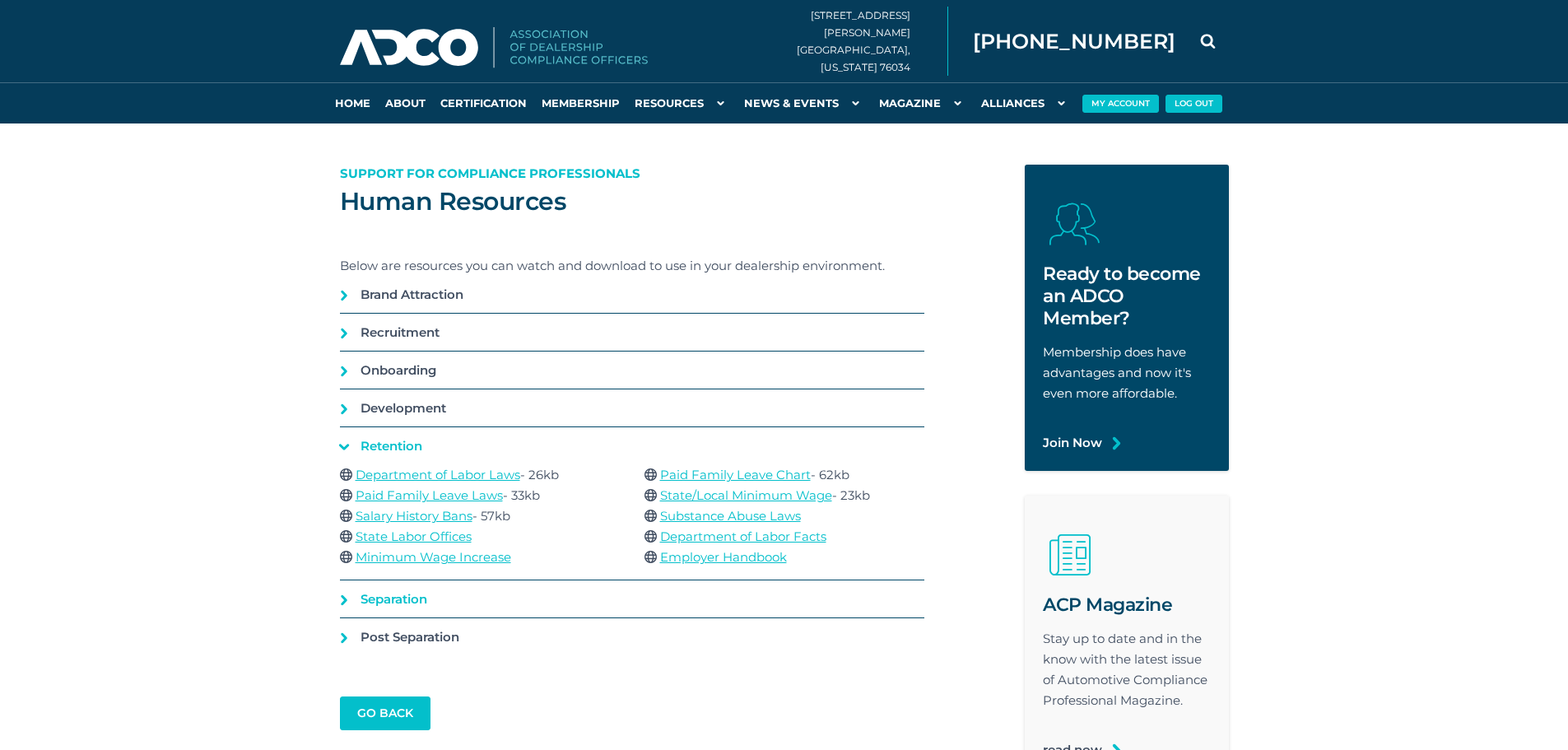
click at [350, 607] on link "Separation" at bounding box center [632, 598] width 584 height 37
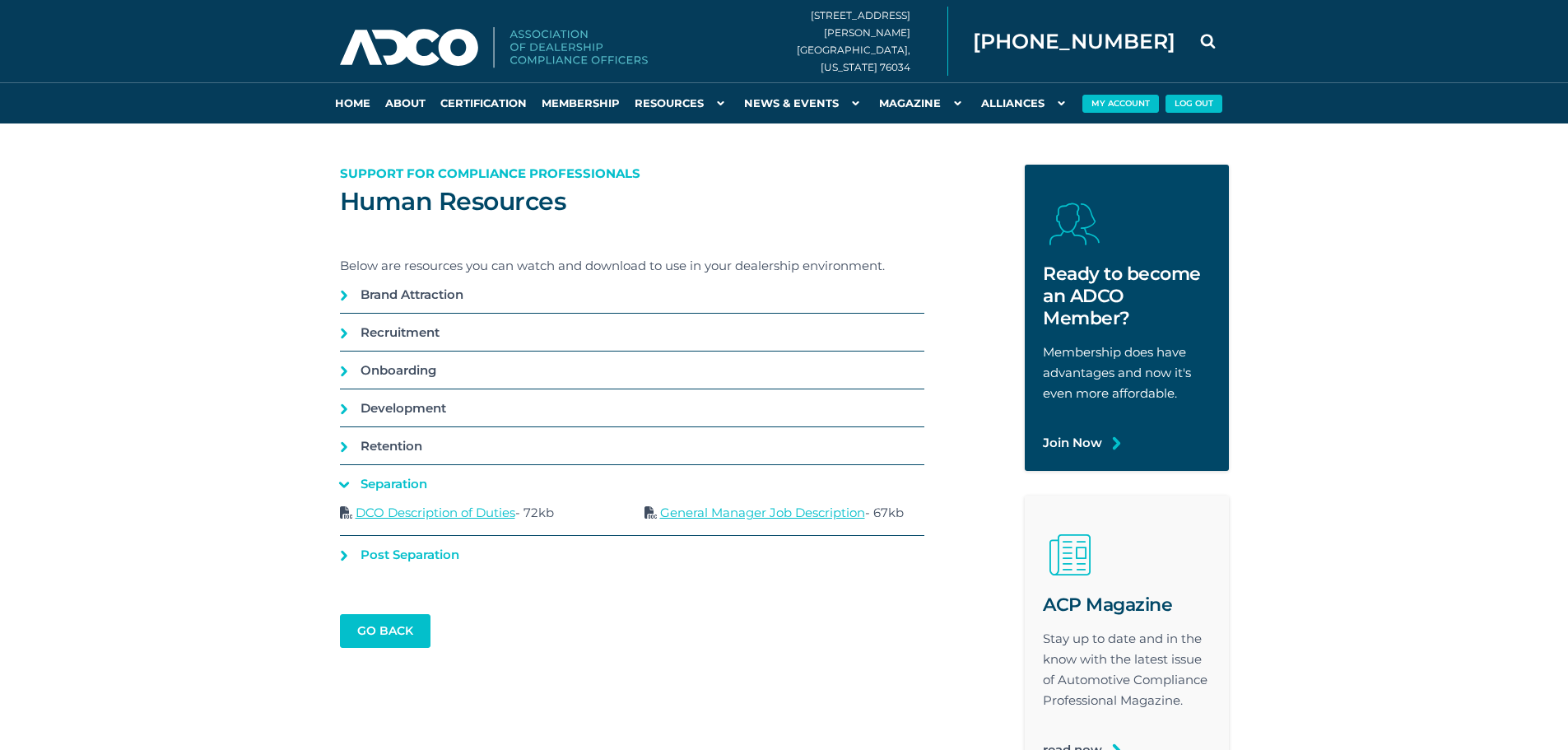
click at [351, 561] on link "Post Separation" at bounding box center [632, 554] width 584 height 37
